Goal: Communication & Community: Answer question/provide support

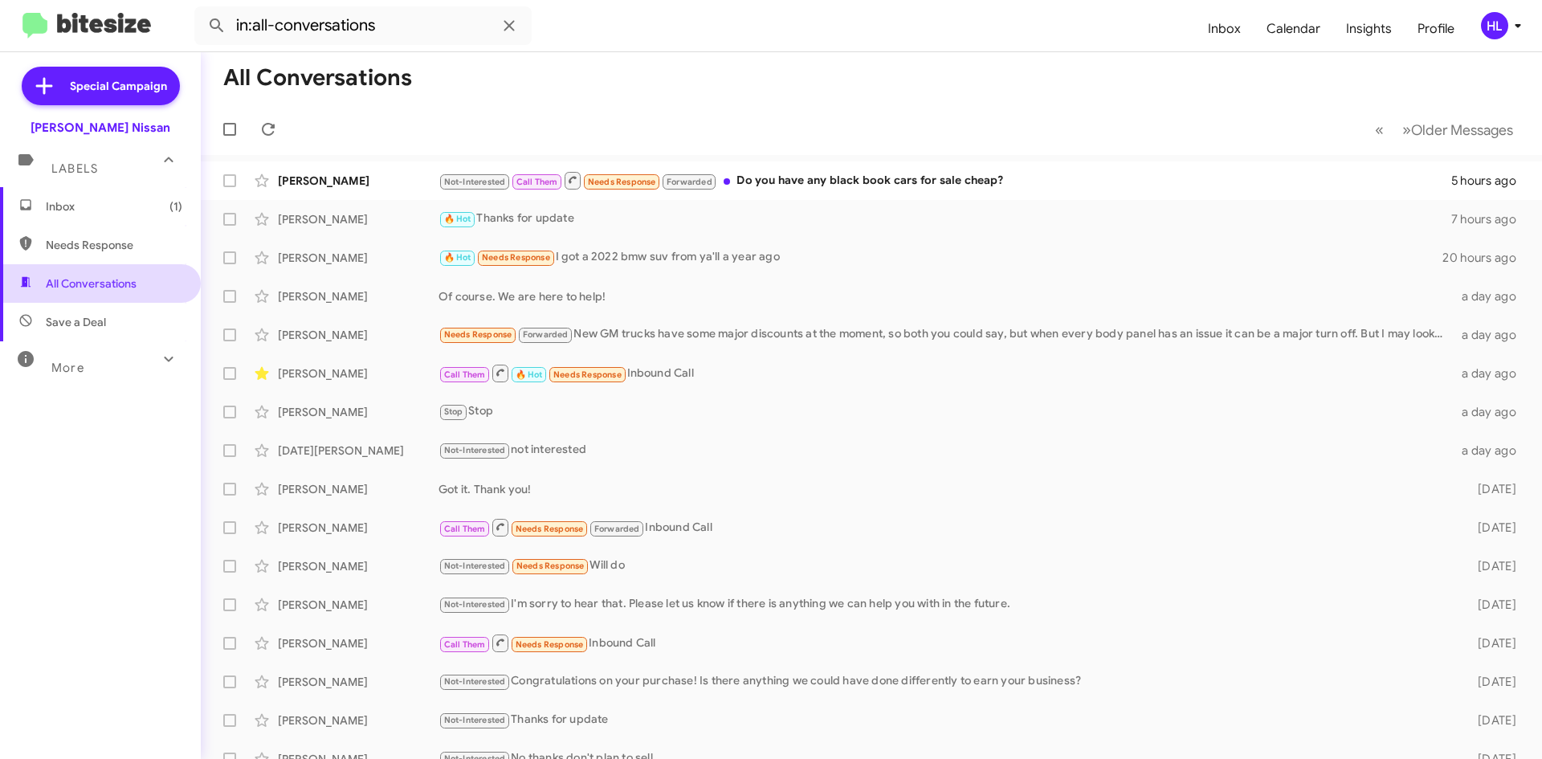
click at [137, 284] on span "All Conversations" at bounding box center [100, 283] width 201 height 39
click at [137, 22] on img at bounding box center [86, 26] width 128 height 26
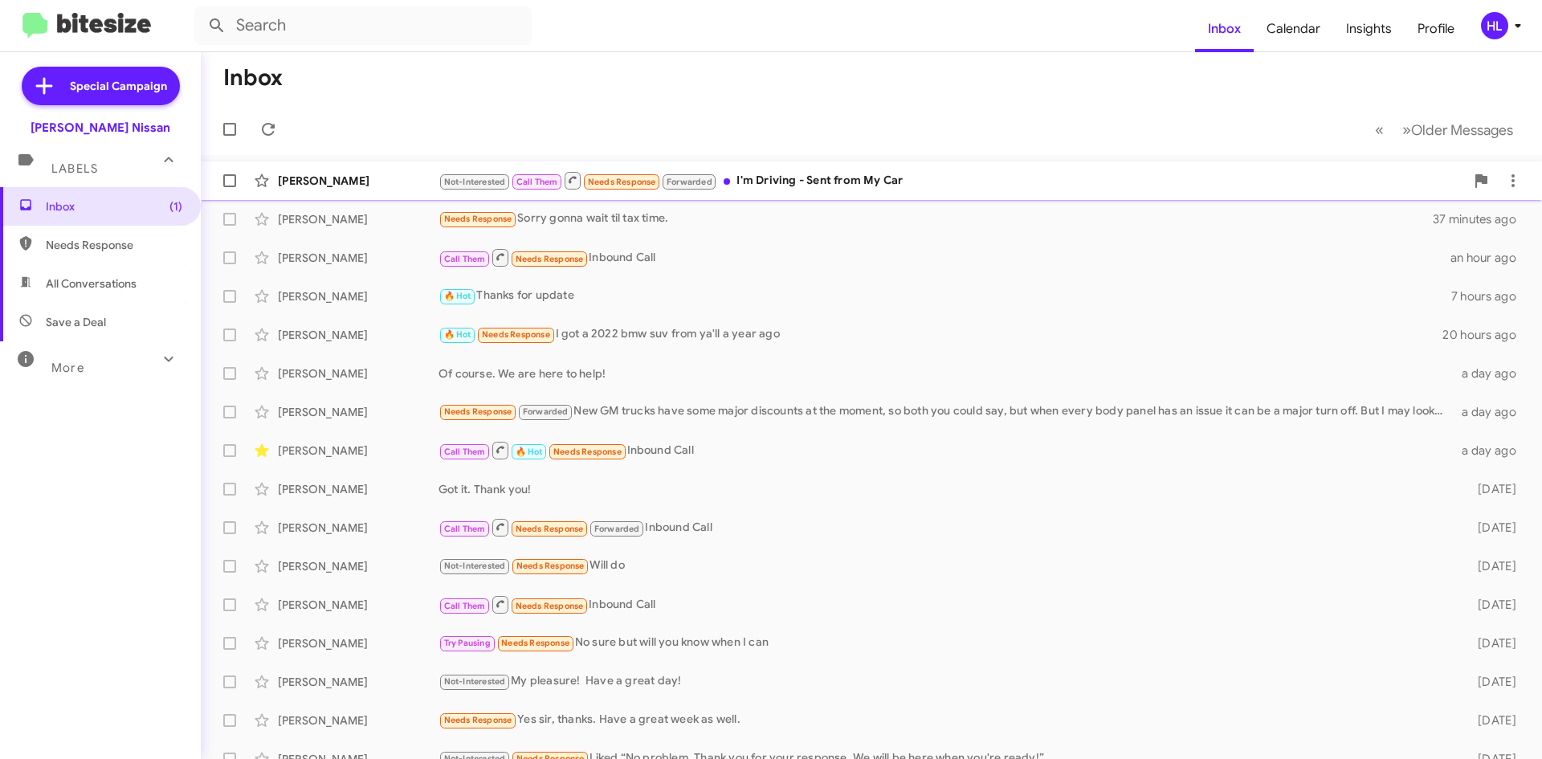
click at [315, 173] on div "[PERSON_NAME]" at bounding box center [358, 181] width 161 height 16
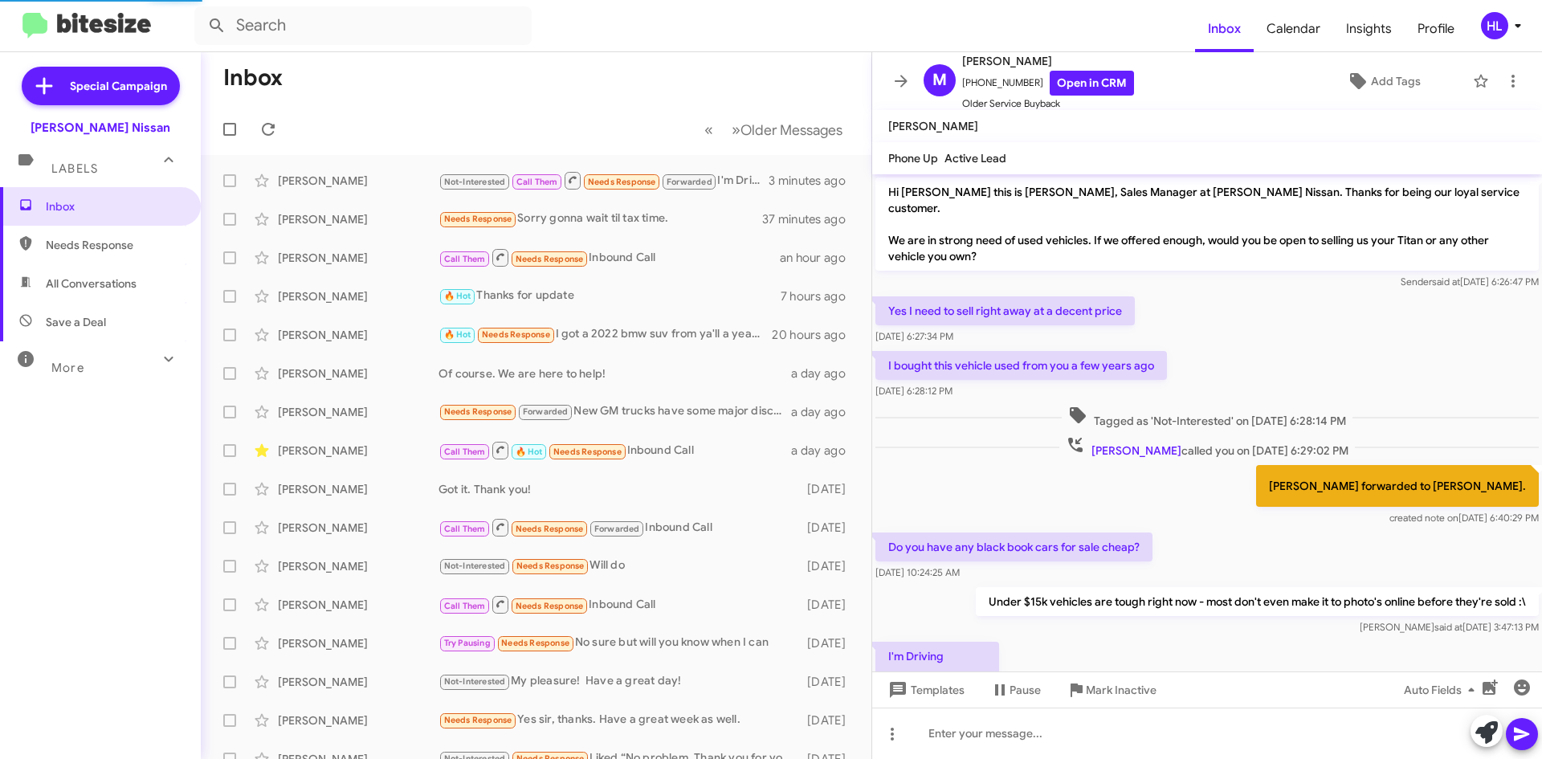
scroll to position [74, 0]
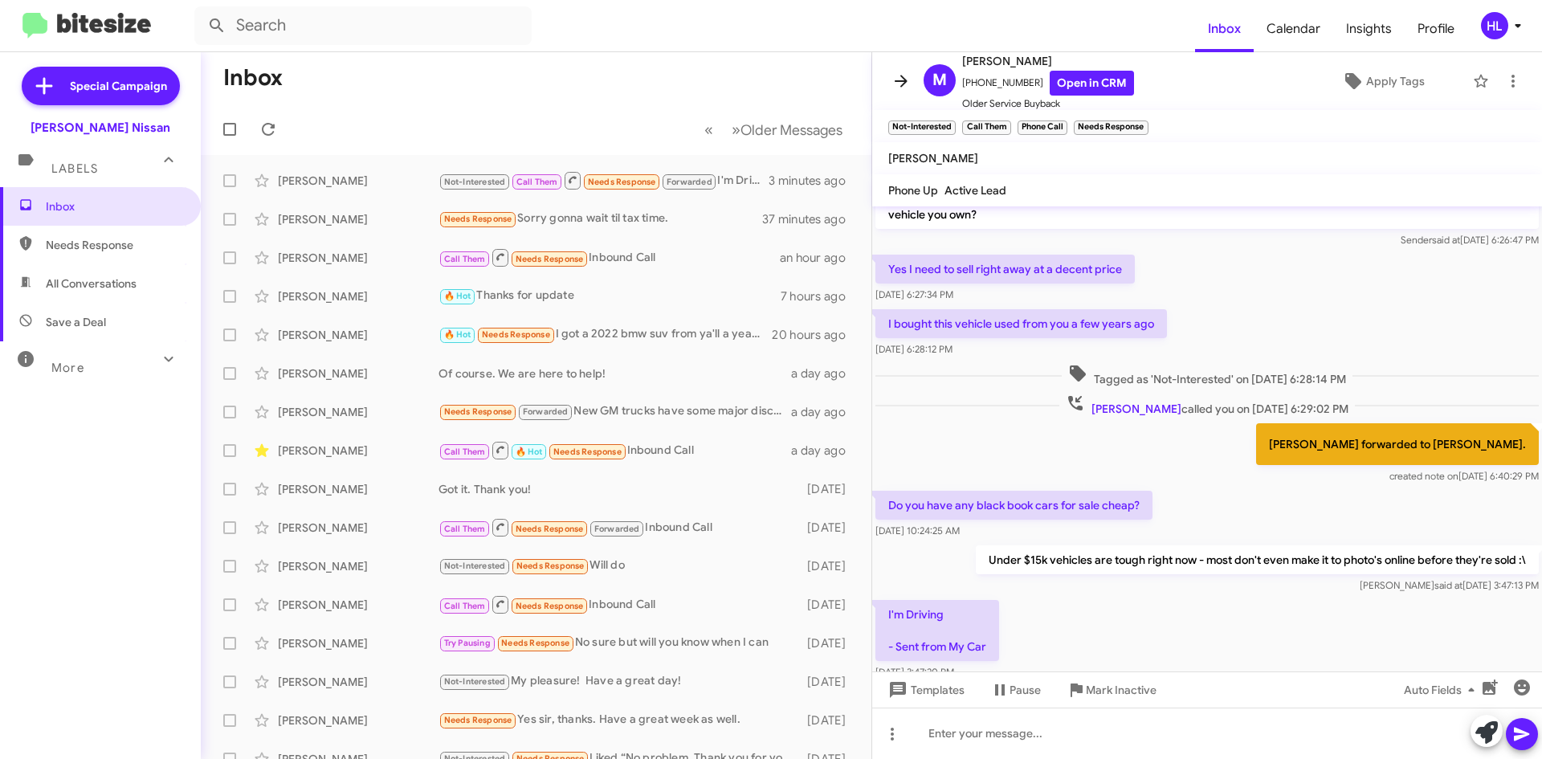
click at [893, 79] on icon at bounding box center [900, 80] width 19 height 19
